Goal: Task Accomplishment & Management: Manage account settings

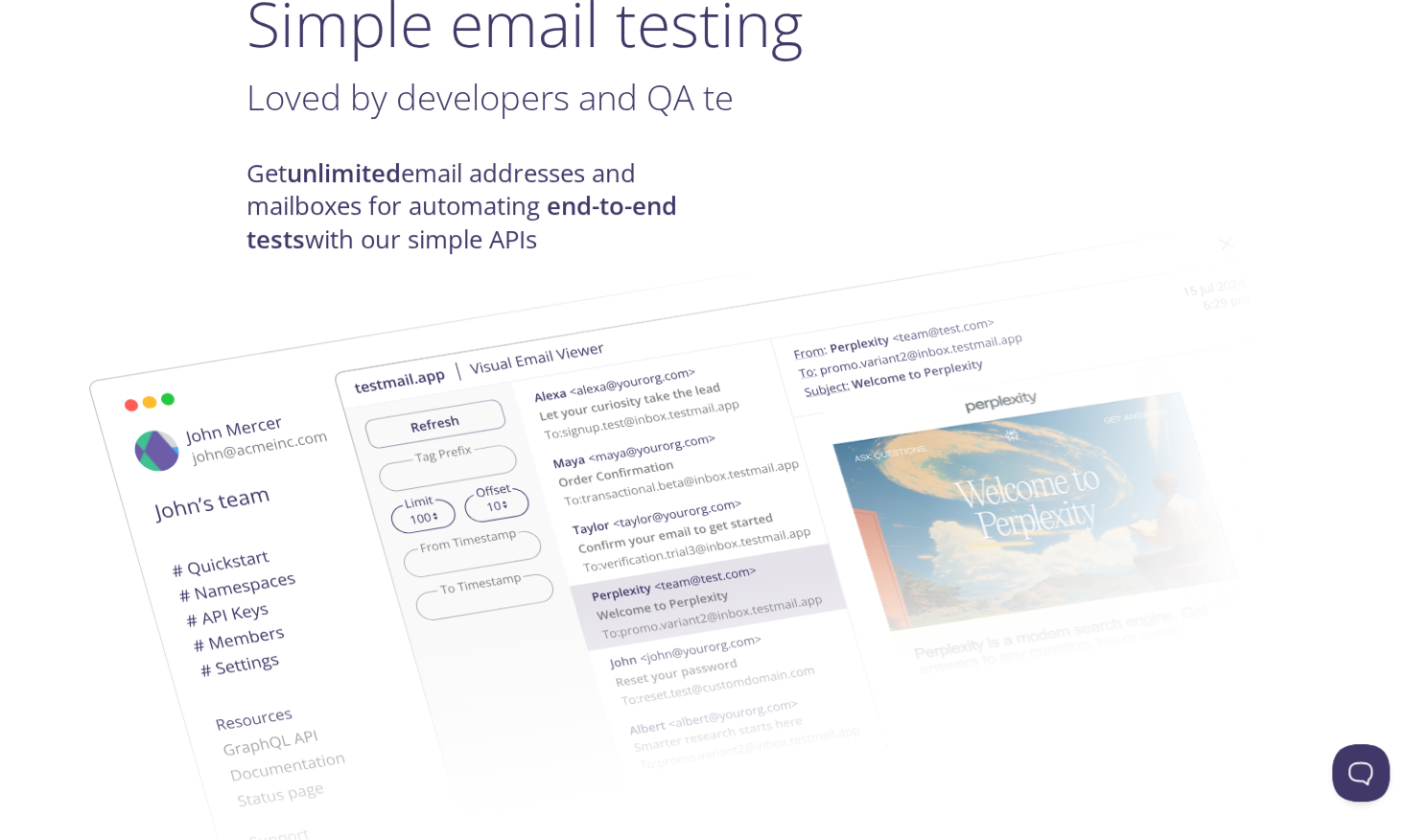
scroll to position [191, 0]
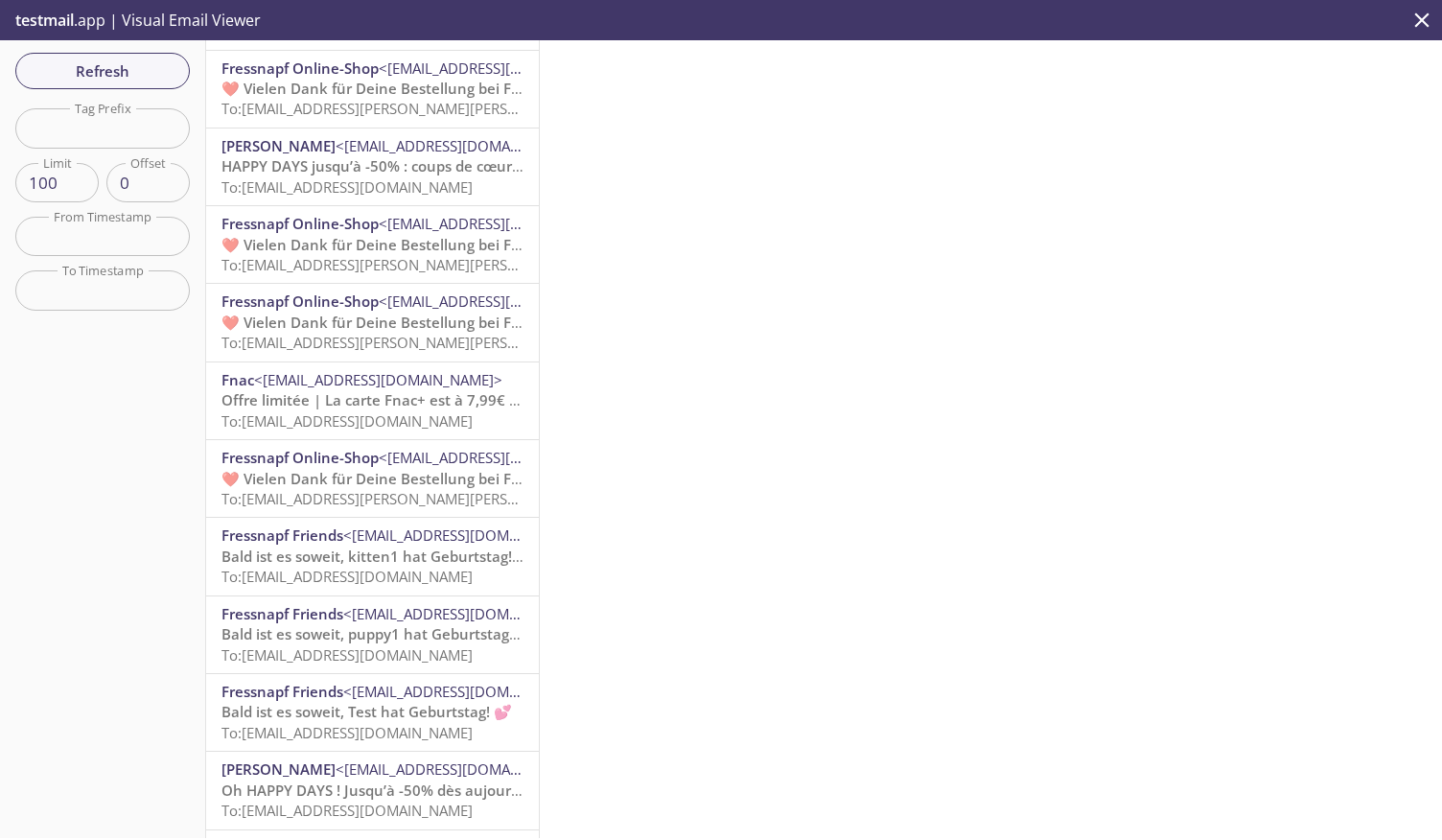
scroll to position [617, 0]
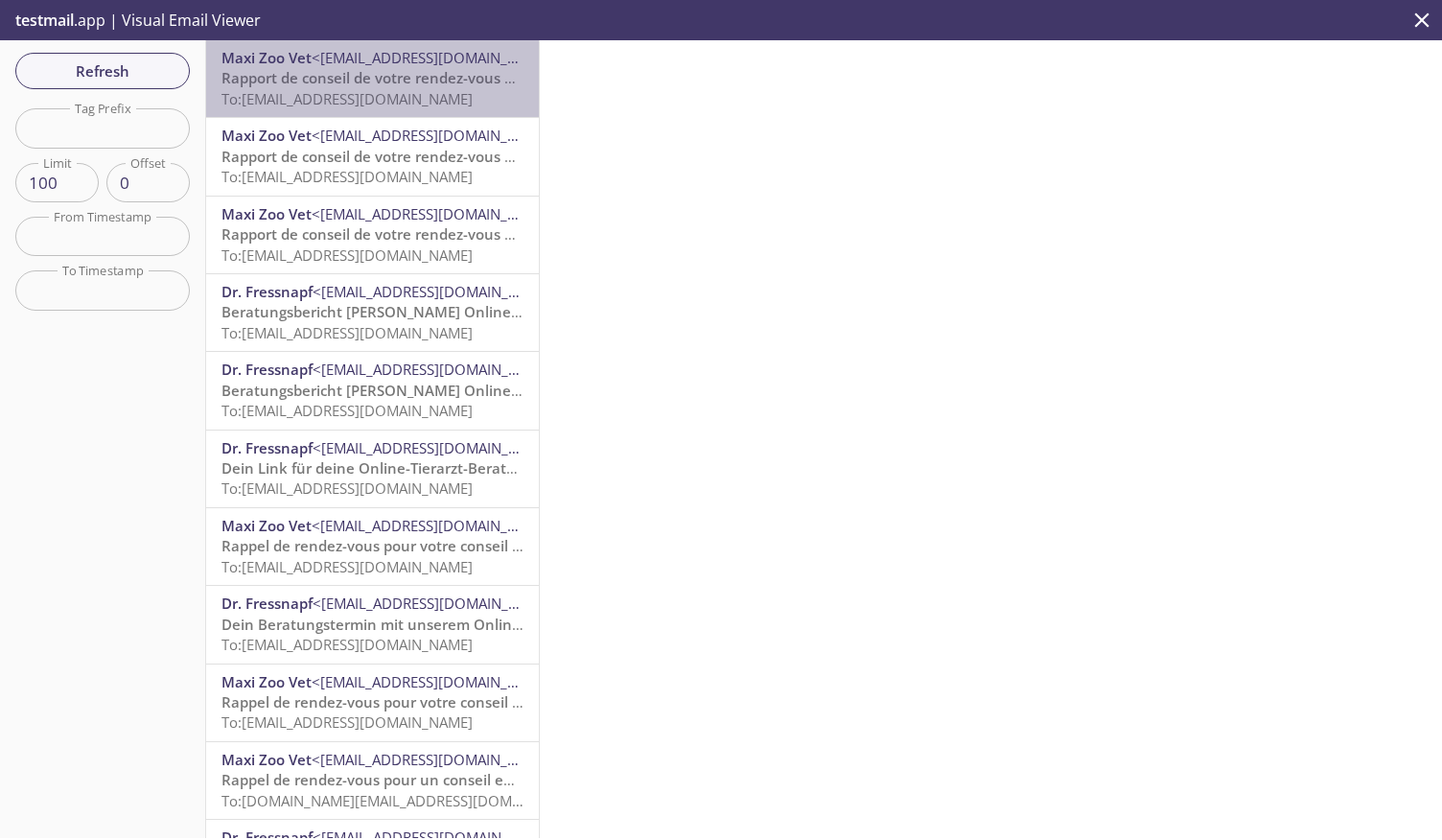
click at [410, 102] on span "To: [EMAIL_ADDRESS][DOMAIN_NAME]" at bounding box center [348, 99] width 252 height 19
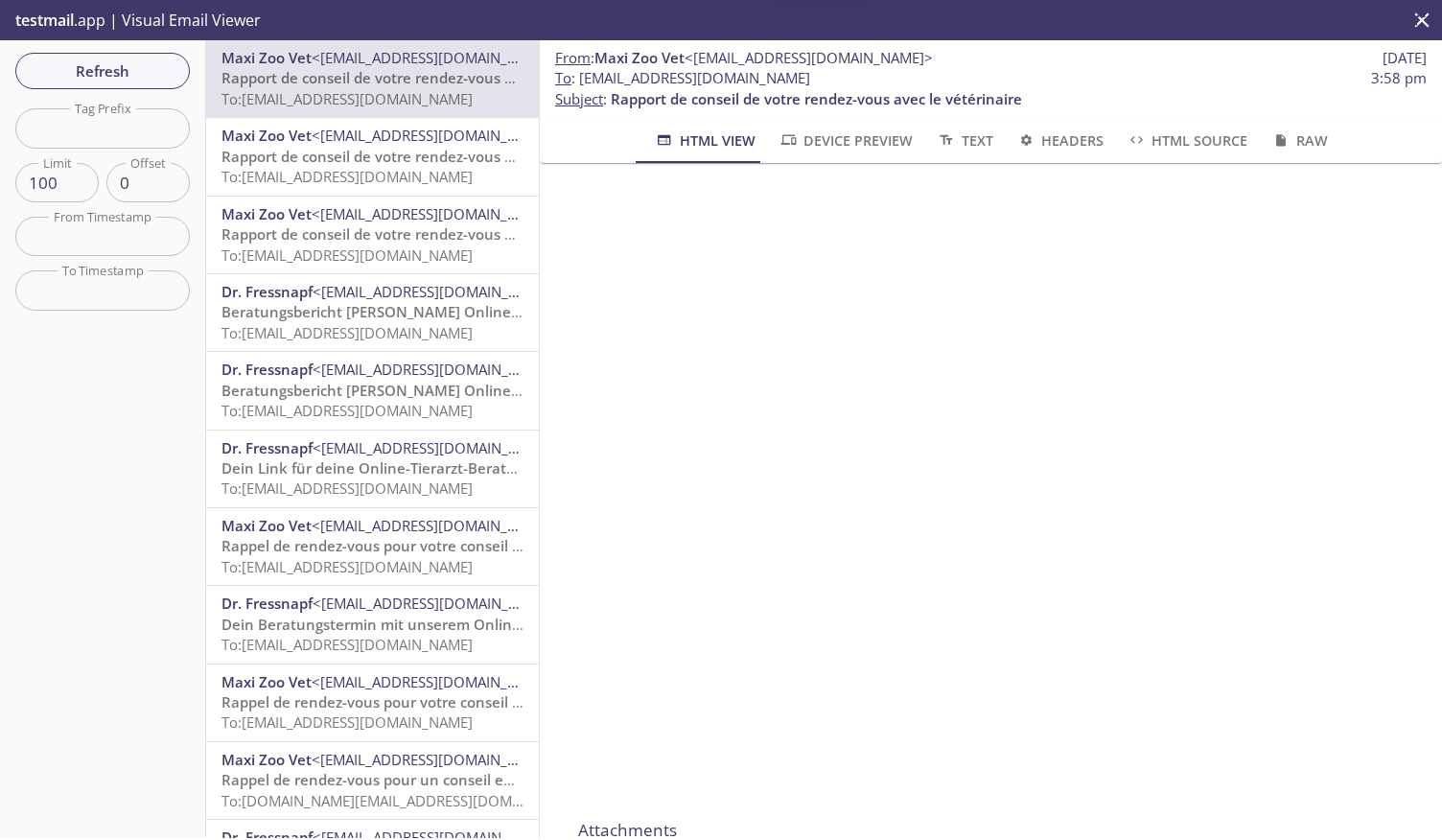
scroll to position [704, 0]
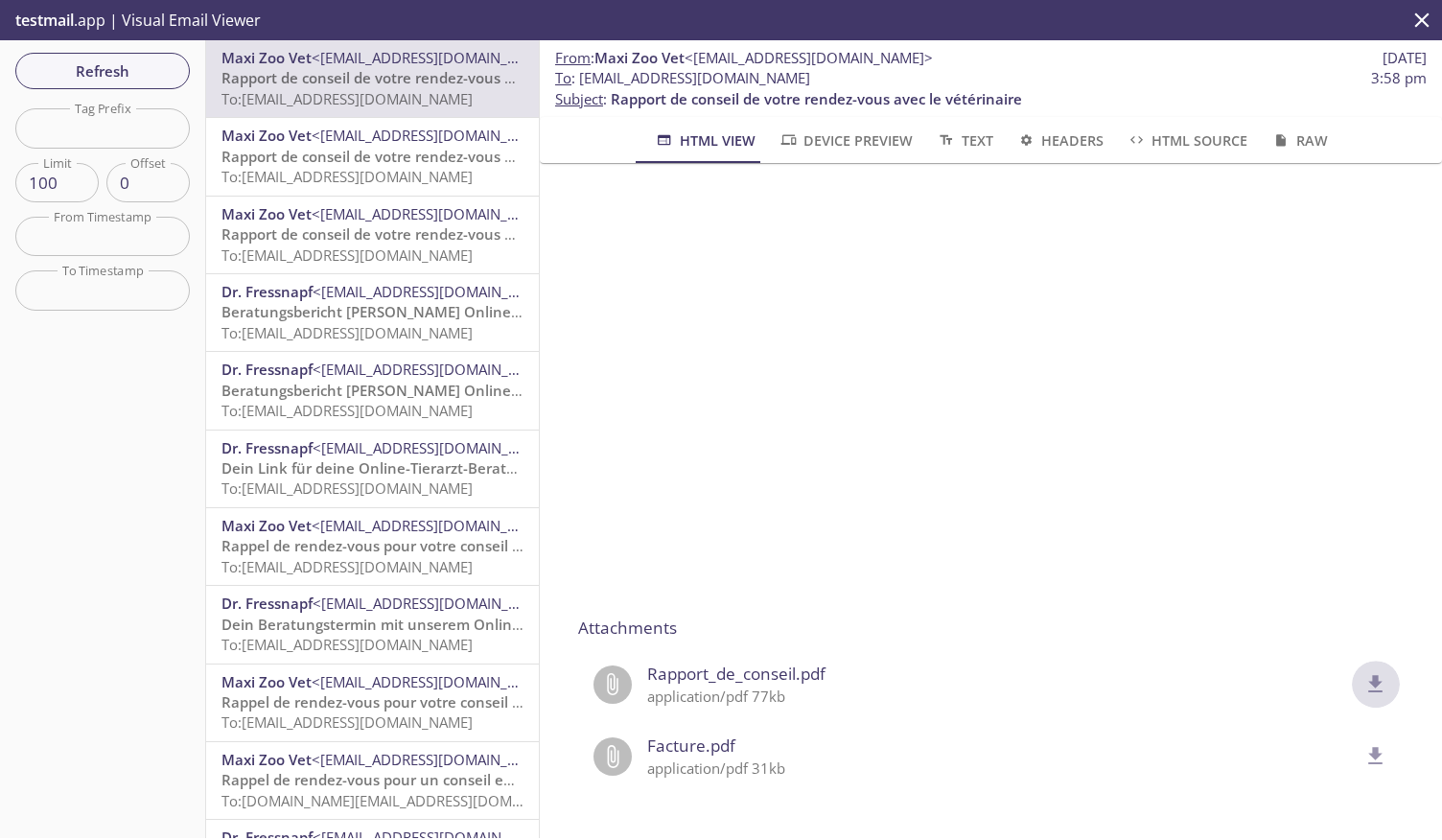
click at [1363, 672] on icon "delete" at bounding box center [1376, 684] width 25 height 25
